Goal: Transaction & Acquisition: Download file/media

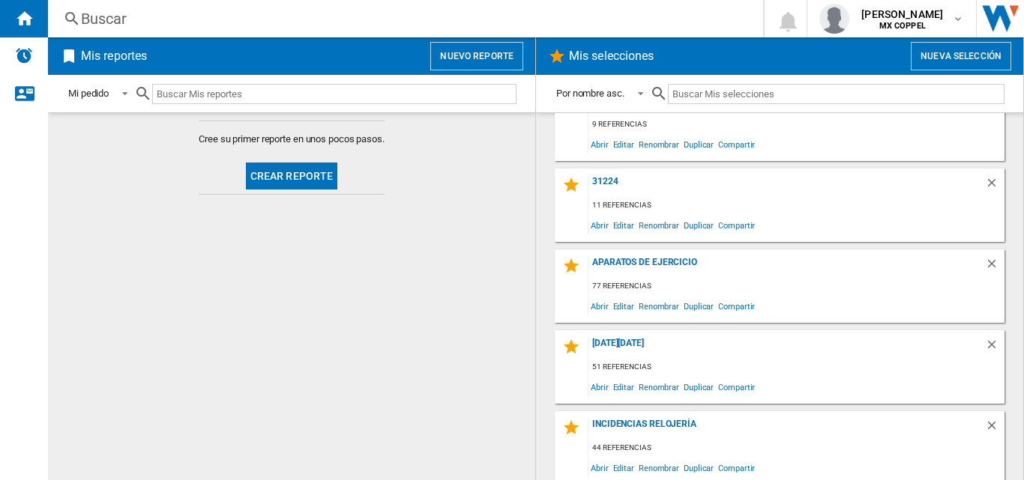
scroll to position [525, 0]
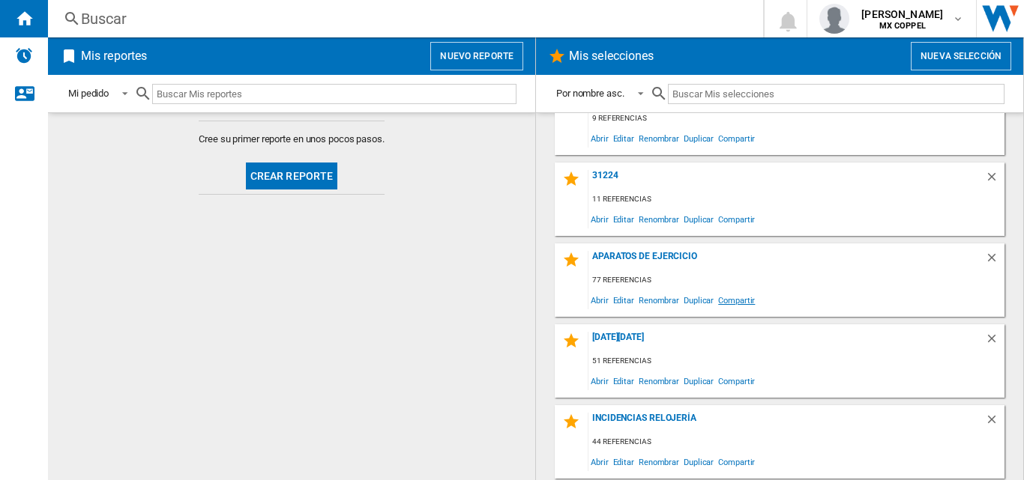
click at [740, 290] on span "Compartir" at bounding box center [736, 300] width 41 height 20
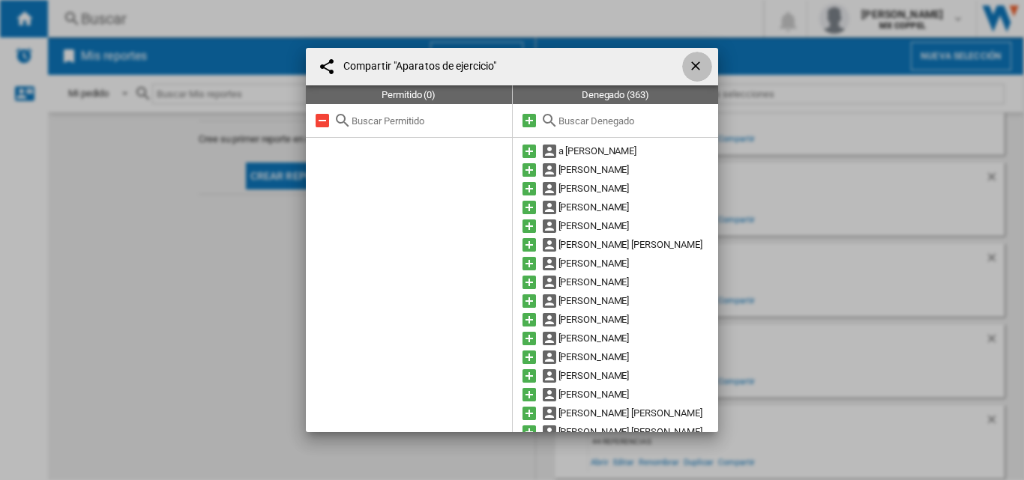
click at [702, 64] on button "button" at bounding box center [697, 67] width 30 height 30
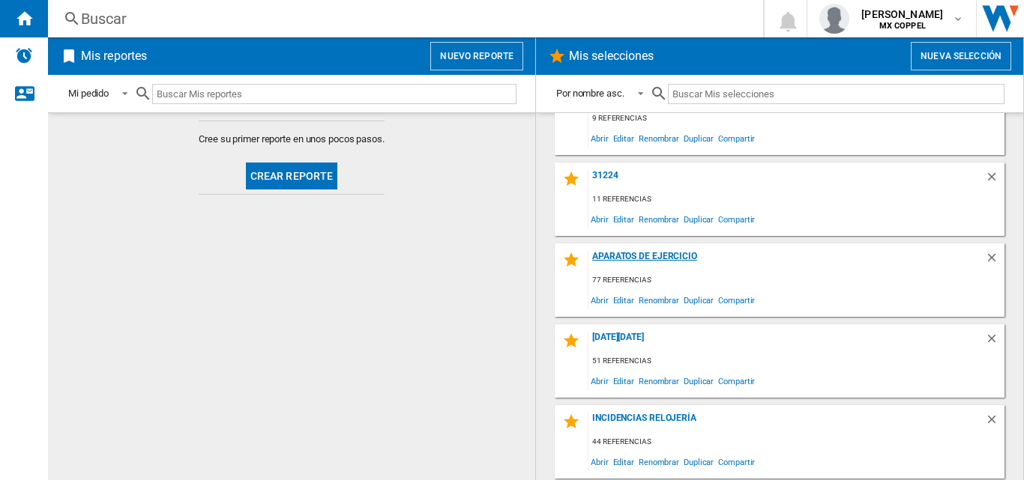
click at [701, 265] on div "Aparatos de ejercicio" at bounding box center [786, 261] width 396 height 20
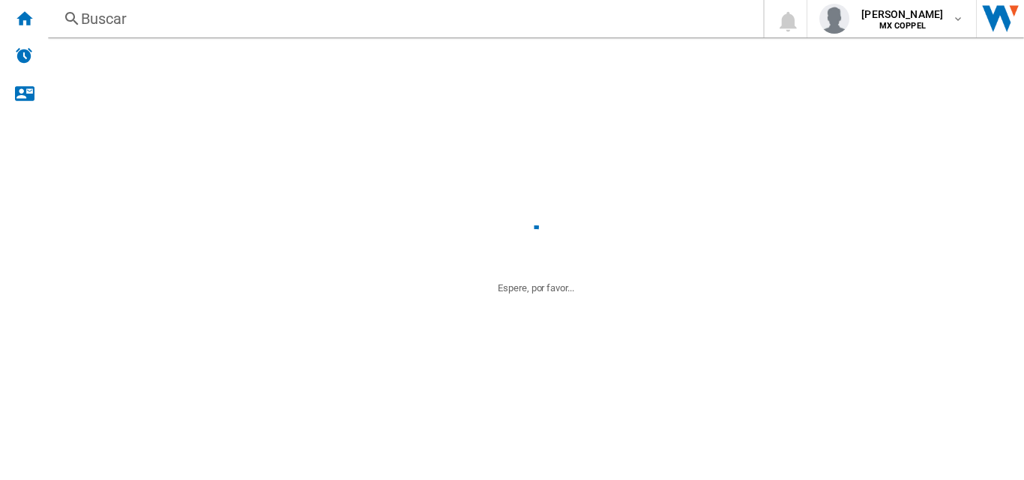
click at [674, 258] on div "Aparatos de ejercicio" at bounding box center [786, 261] width 396 height 20
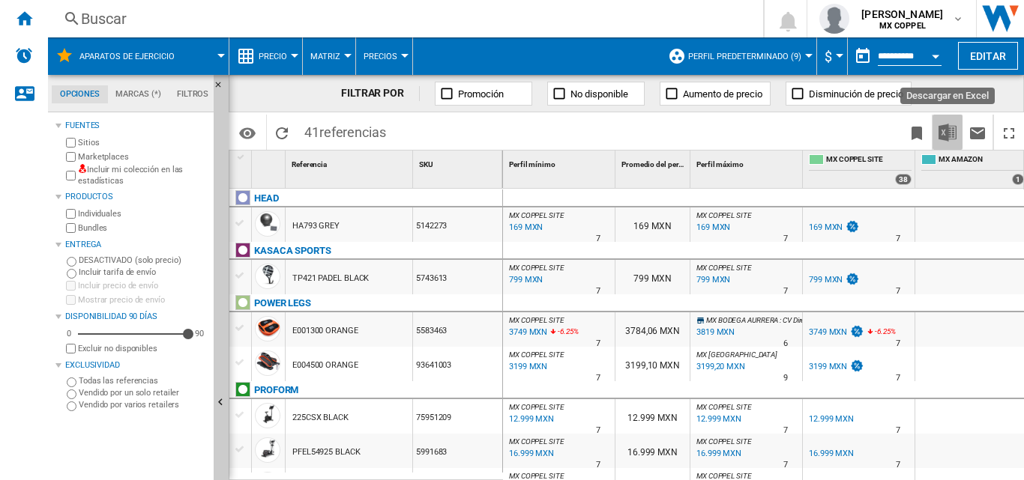
click at [946, 135] on img "Descargar en Excel" at bounding box center [947, 133] width 18 height 18
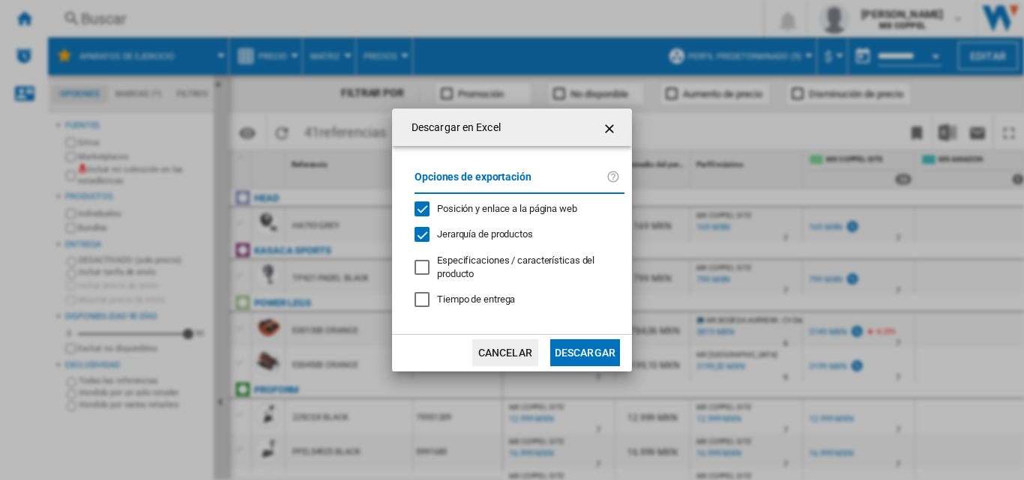
click at [594, 354] on button "Descargar" at bounding box center [585, 352] width 70 height 27
